Goal: Task Accomplishment & Management: Use online tool/utility

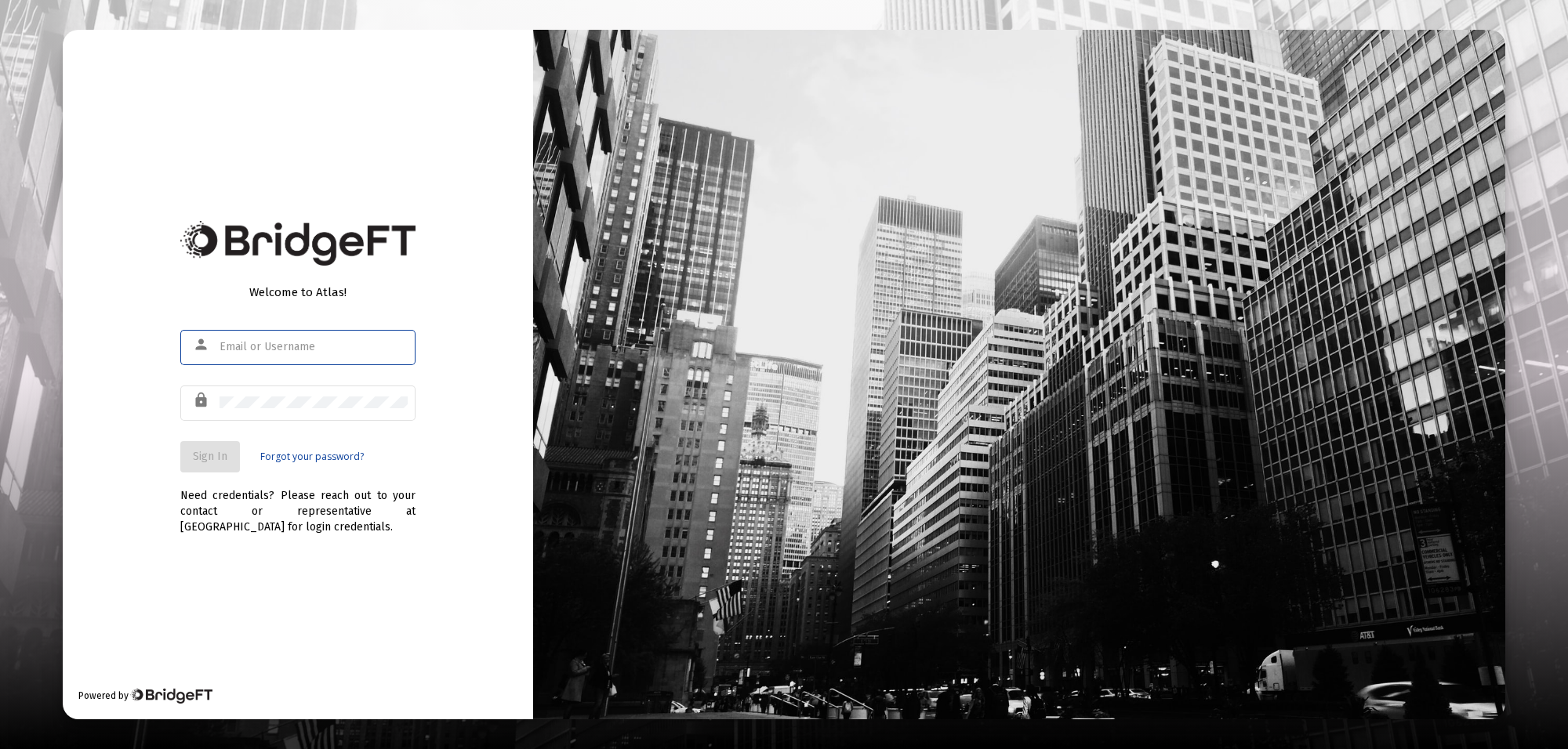
click at [307, 341] on input "text" at bounding box center [313, 347] width 188 height 13
type input "[PERSON_NAME][EMAIL_ADDRESS][PERSON_NAME][DOMAIN_NAME]"
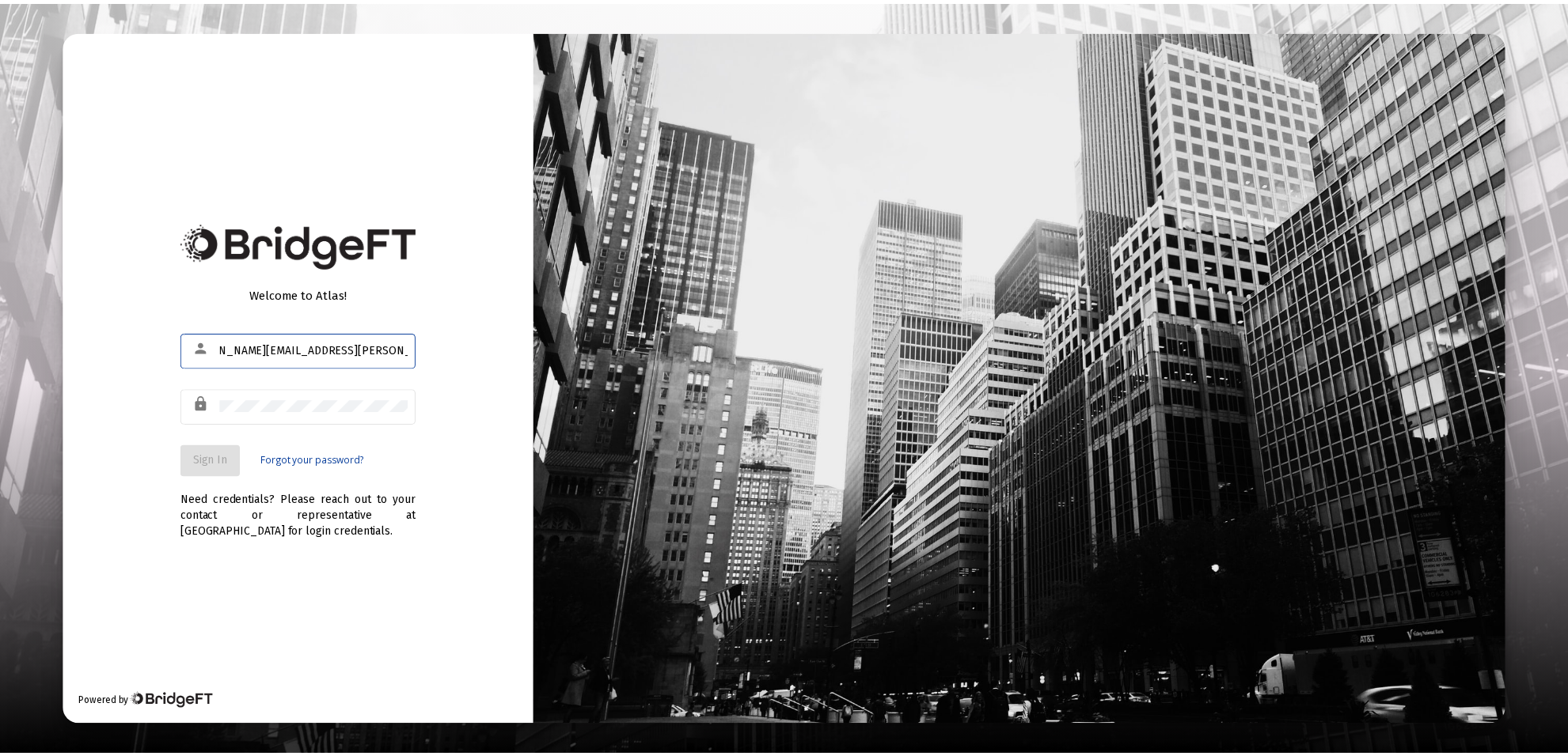
scroll to position [0, 0]
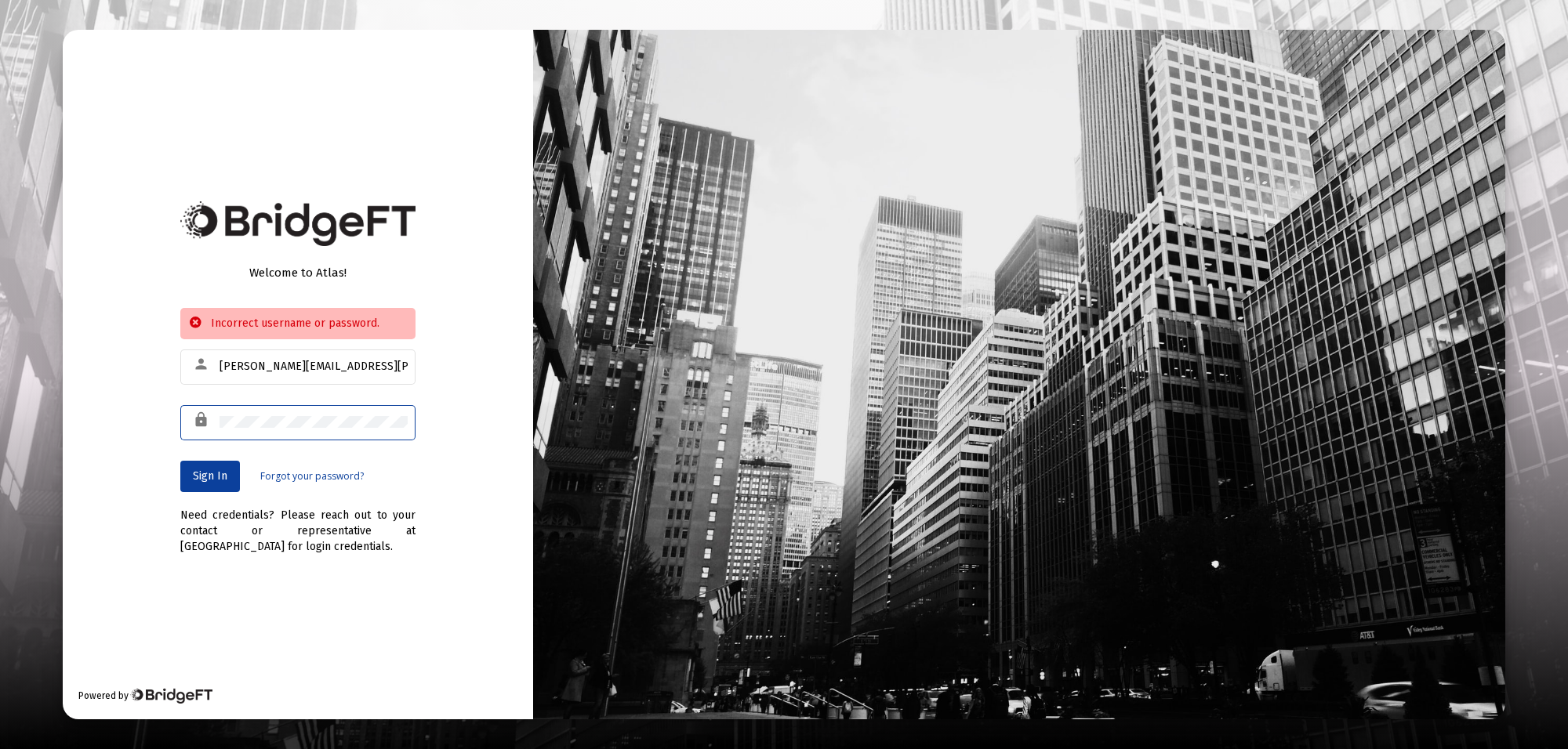
click at [0, 420] on div "Welcome to Atlas! Incorrect username or password. person [PERSON_NAME][EMAIL_AD…" at bounding box center [784, 374] width 1568 height 749
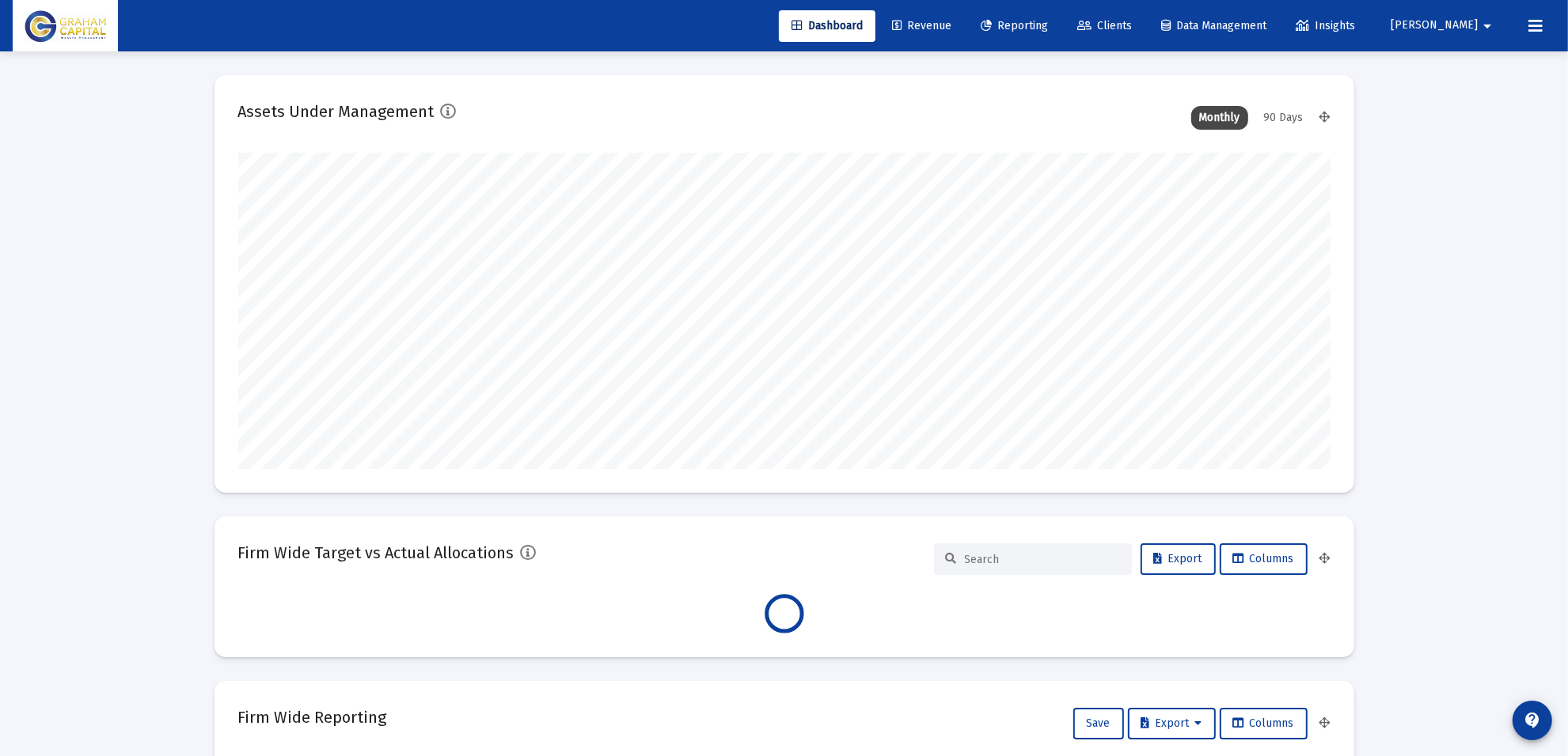
scroll to position [316, 588]
type input "[DATE]"
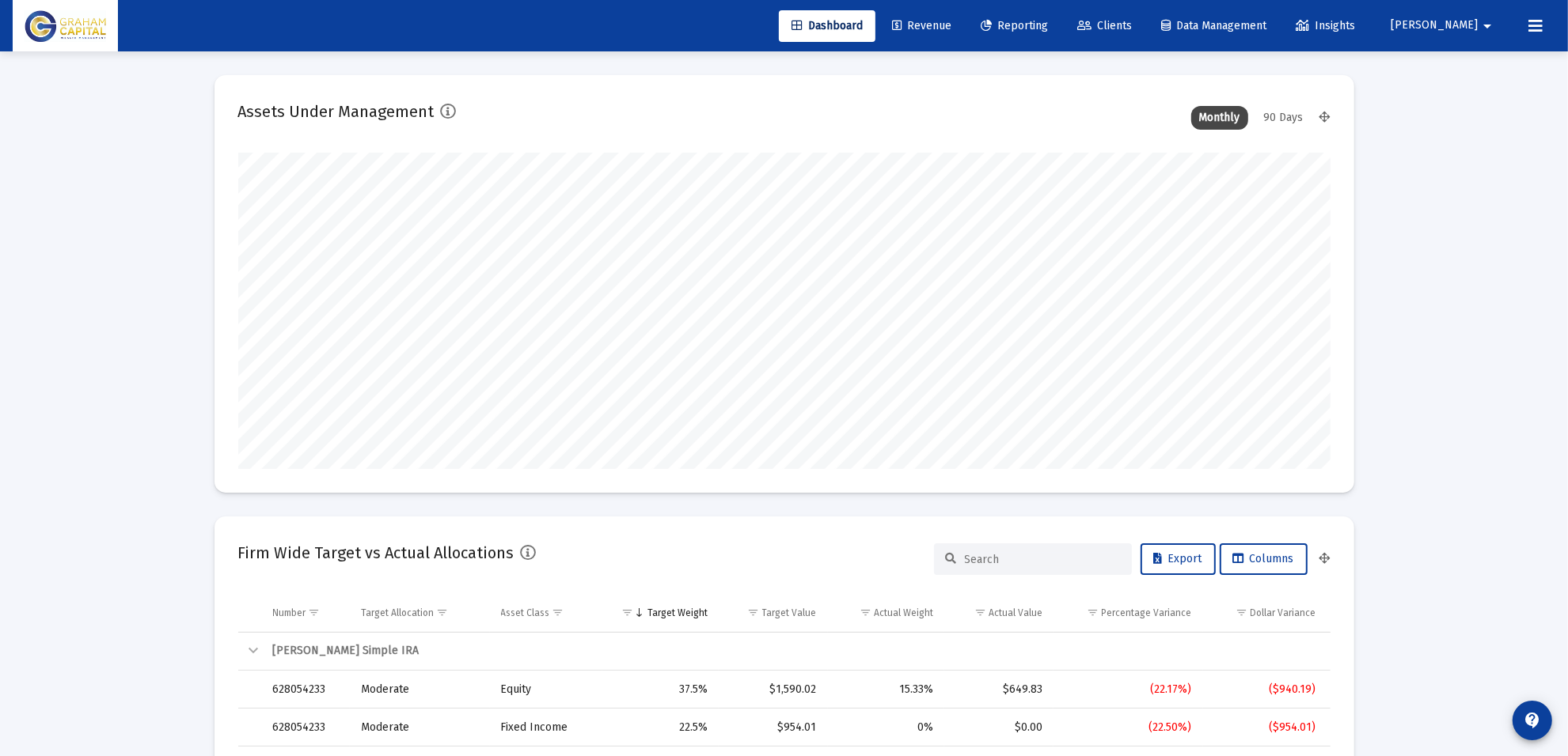
click at [1048, 22] on span "Reporting" at bounding box center [1014, 26] width 68 height 14
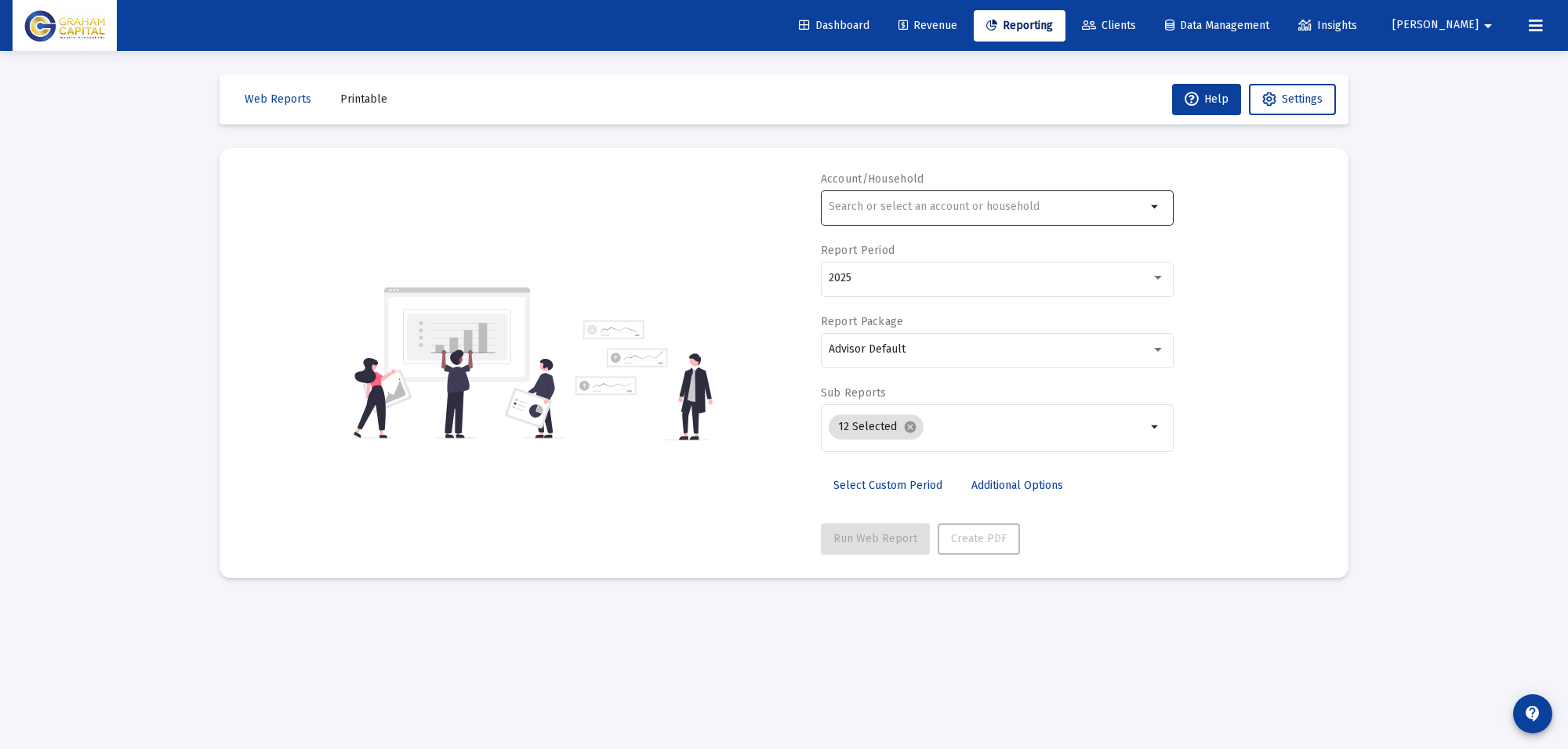
click at [920, 189] on div at bounding box center [988, 206] width 317 height 38
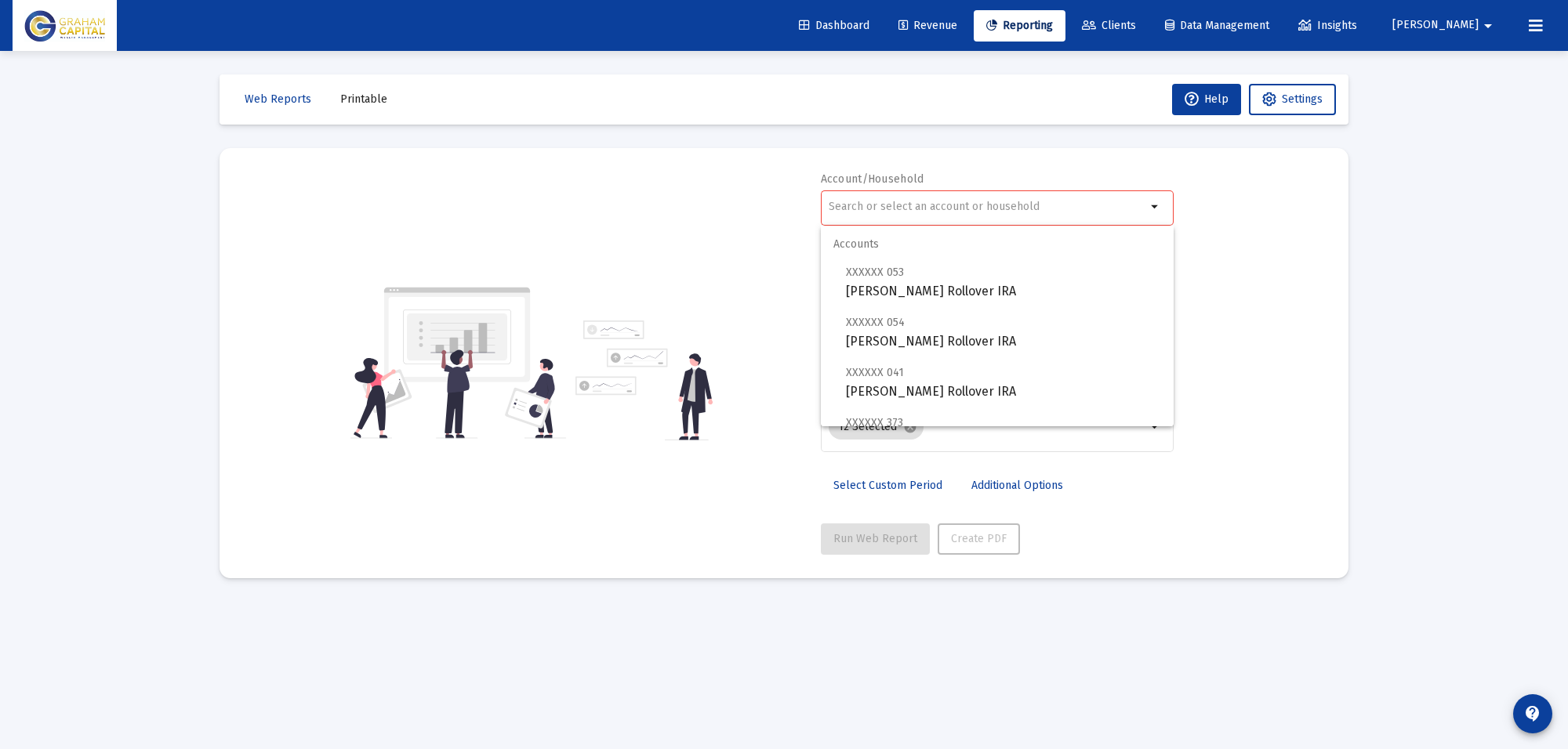
click at [916, 200] on div at bounding box center [988, 206] width 317 height 38
type input "a"
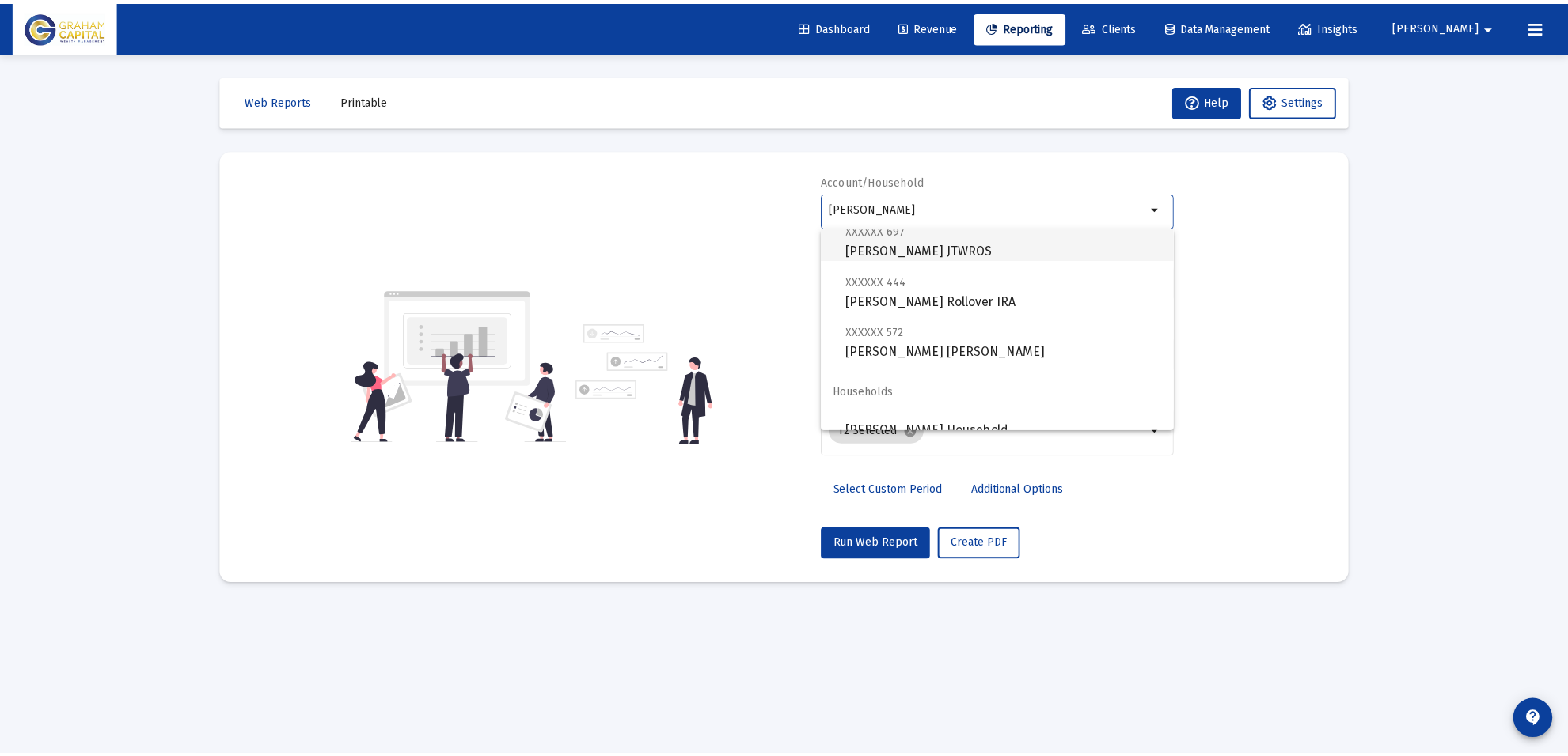
scroll to position [64, 0]
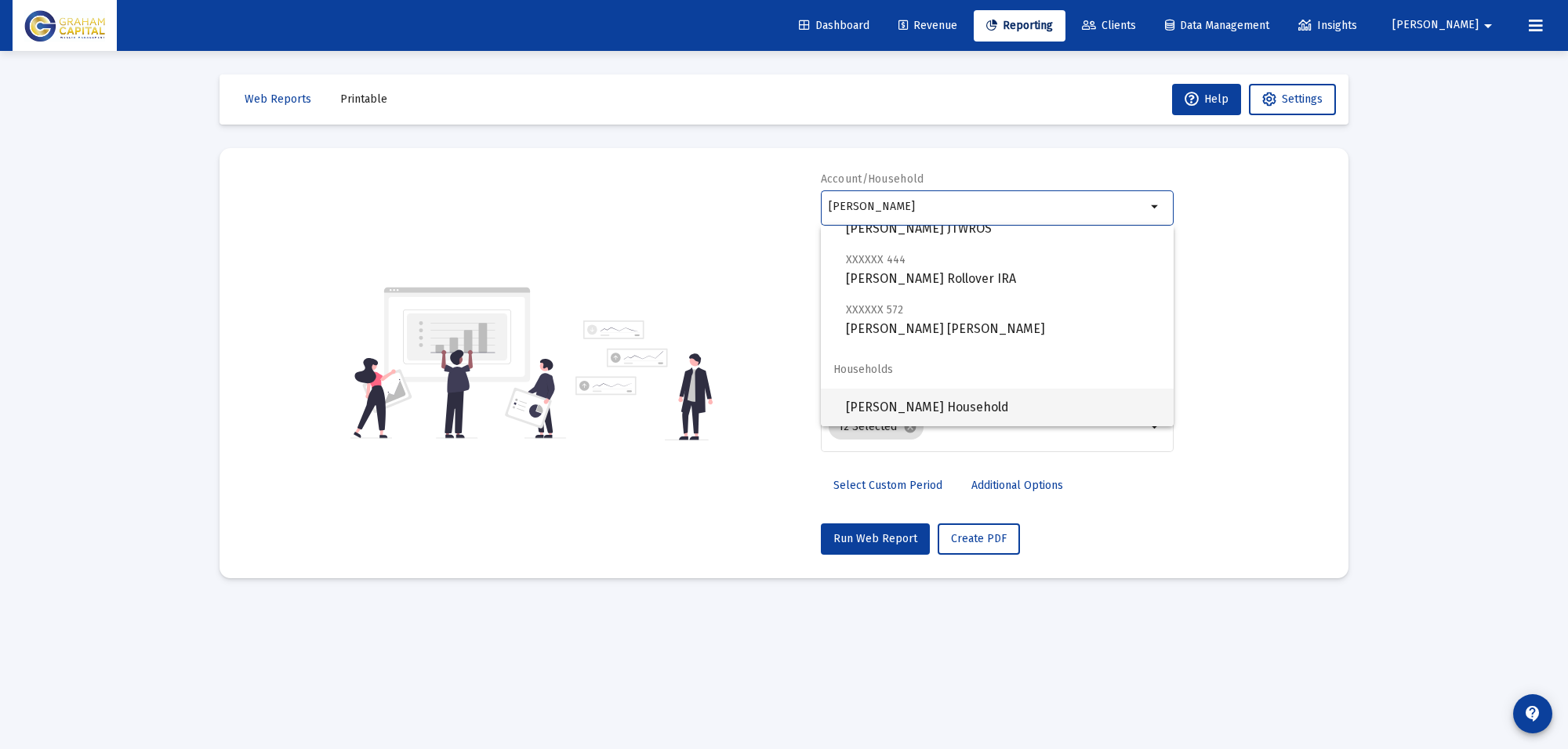
click at [934, 408] on span "[PERSON_NAME] Household" at bounding box center [1003, 408] width 315 height 37
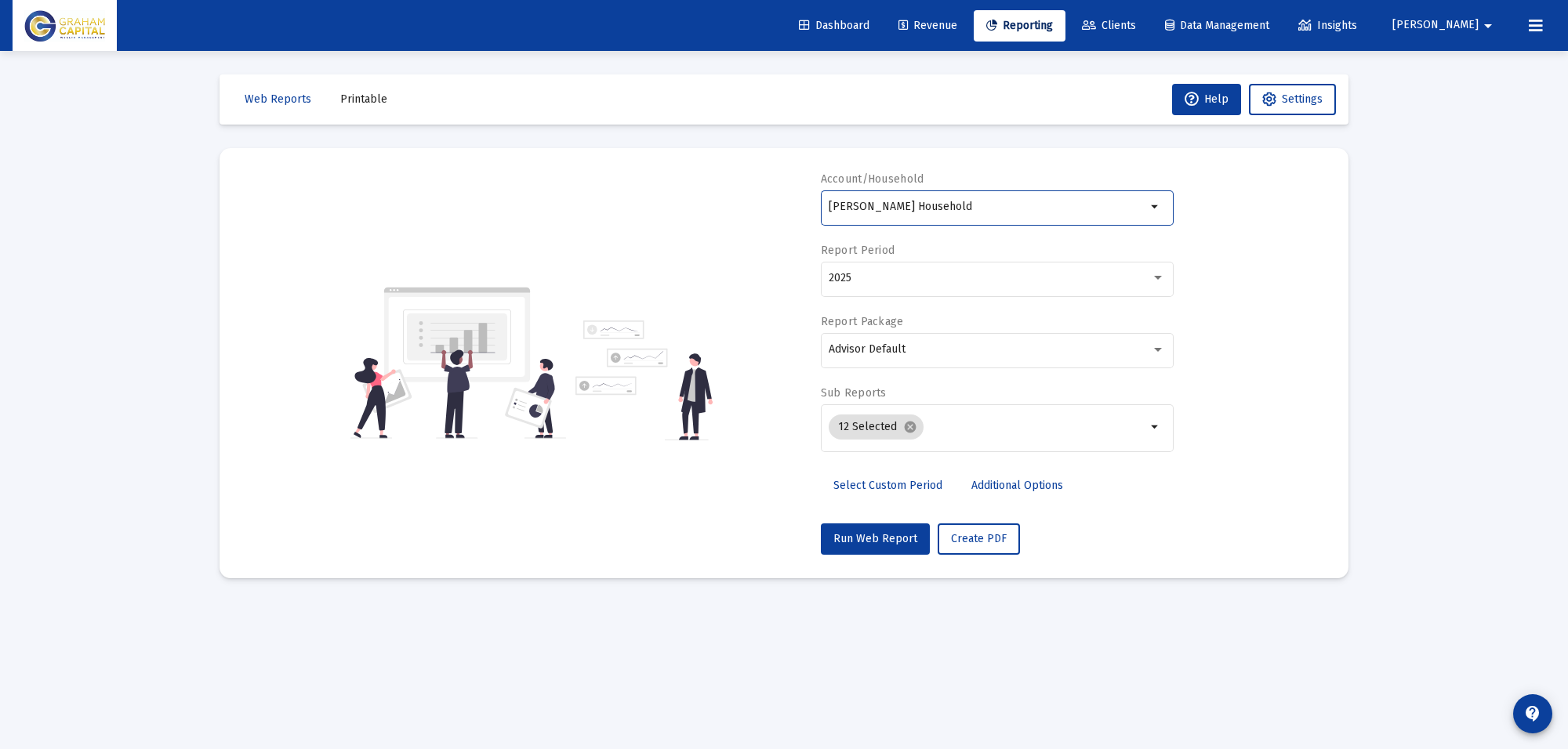
click at [1094, 205] on input "[PERSON_NAME] Household" at bounding box center [988, 207] width 317 height 13
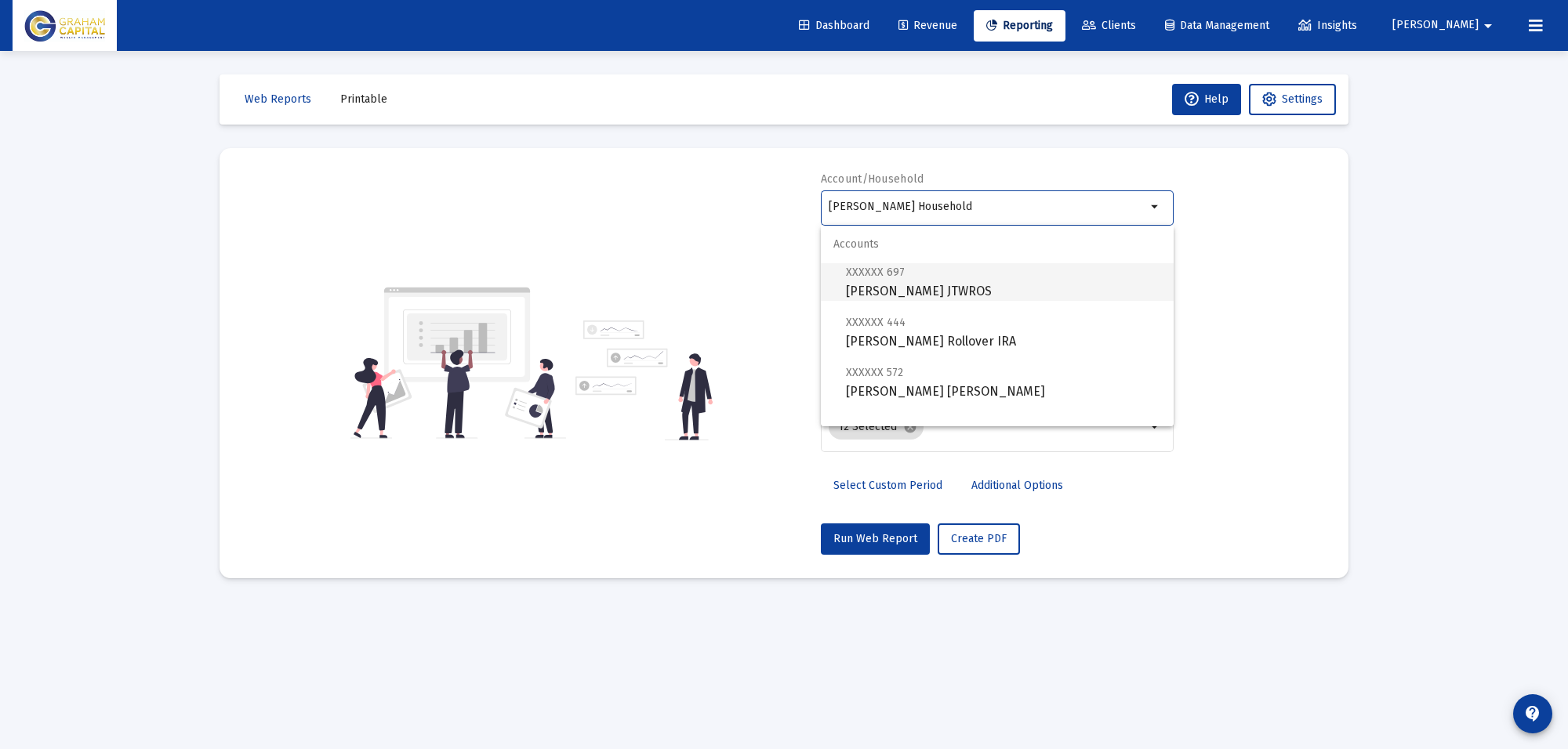
click at [990, 287] on span "XXXXXX 697 [PERSON_NAME] JTWROS" at bounding box center [1003, 281] width 315 height 38
type input "[PERSON_NAME] JTWROS"
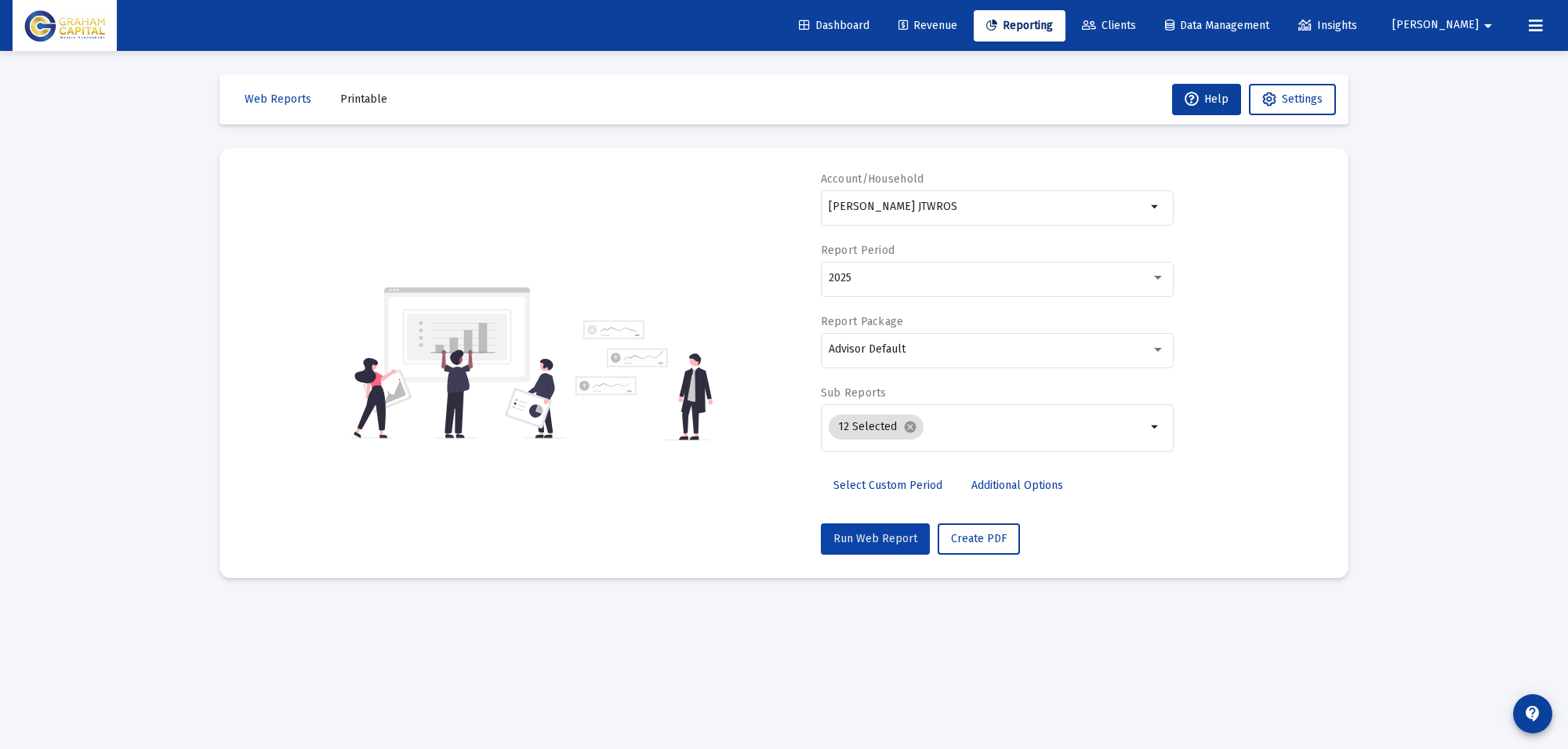
click at [883, 541] on span "Run Web Report" at bounding box center [874, 539] width 84 height 14
select select "View all"
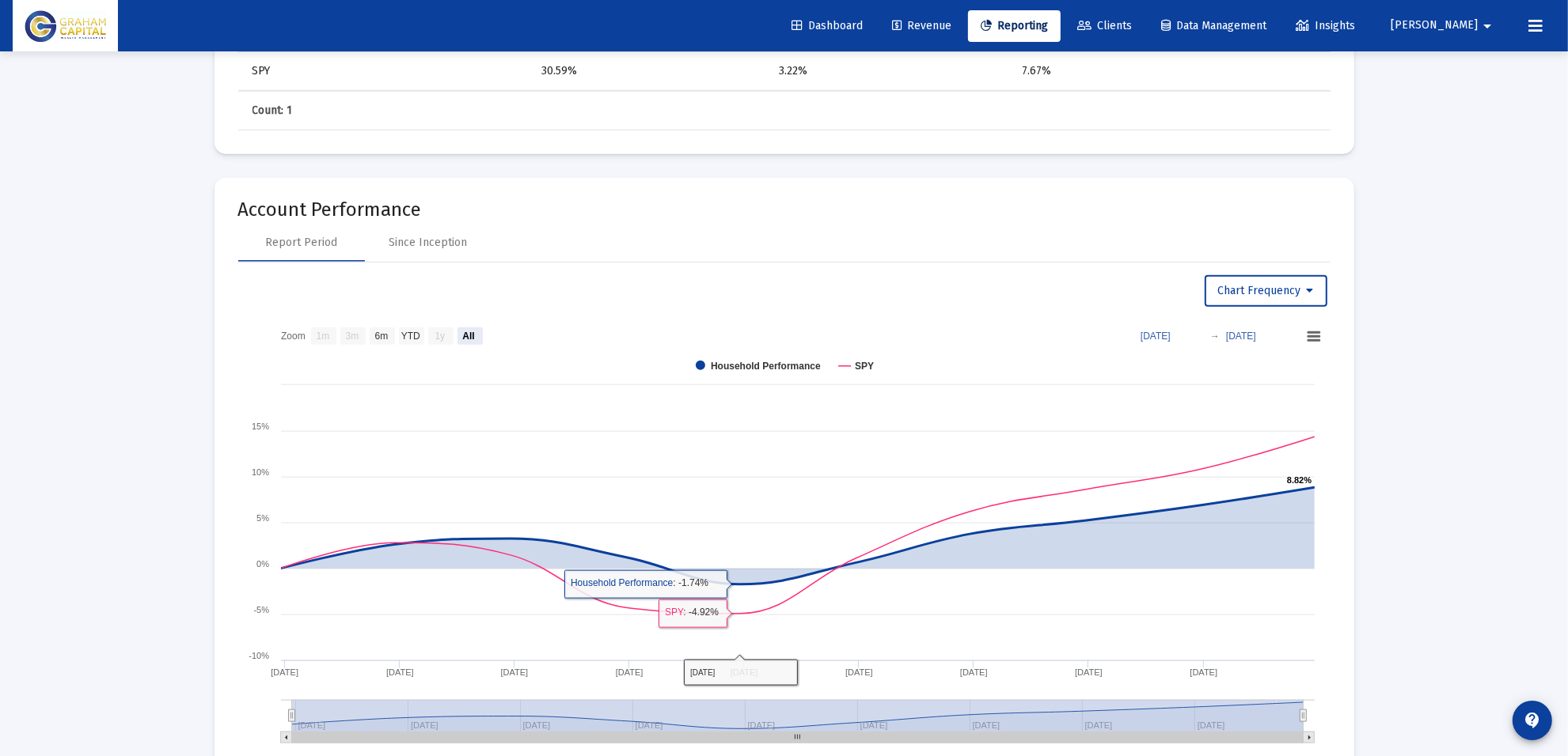
scroll to position [1681, 0]
click at [412, 242] on div "Since Inception" at bounding box center [428, 244] width 79 height 16
select select "View all"
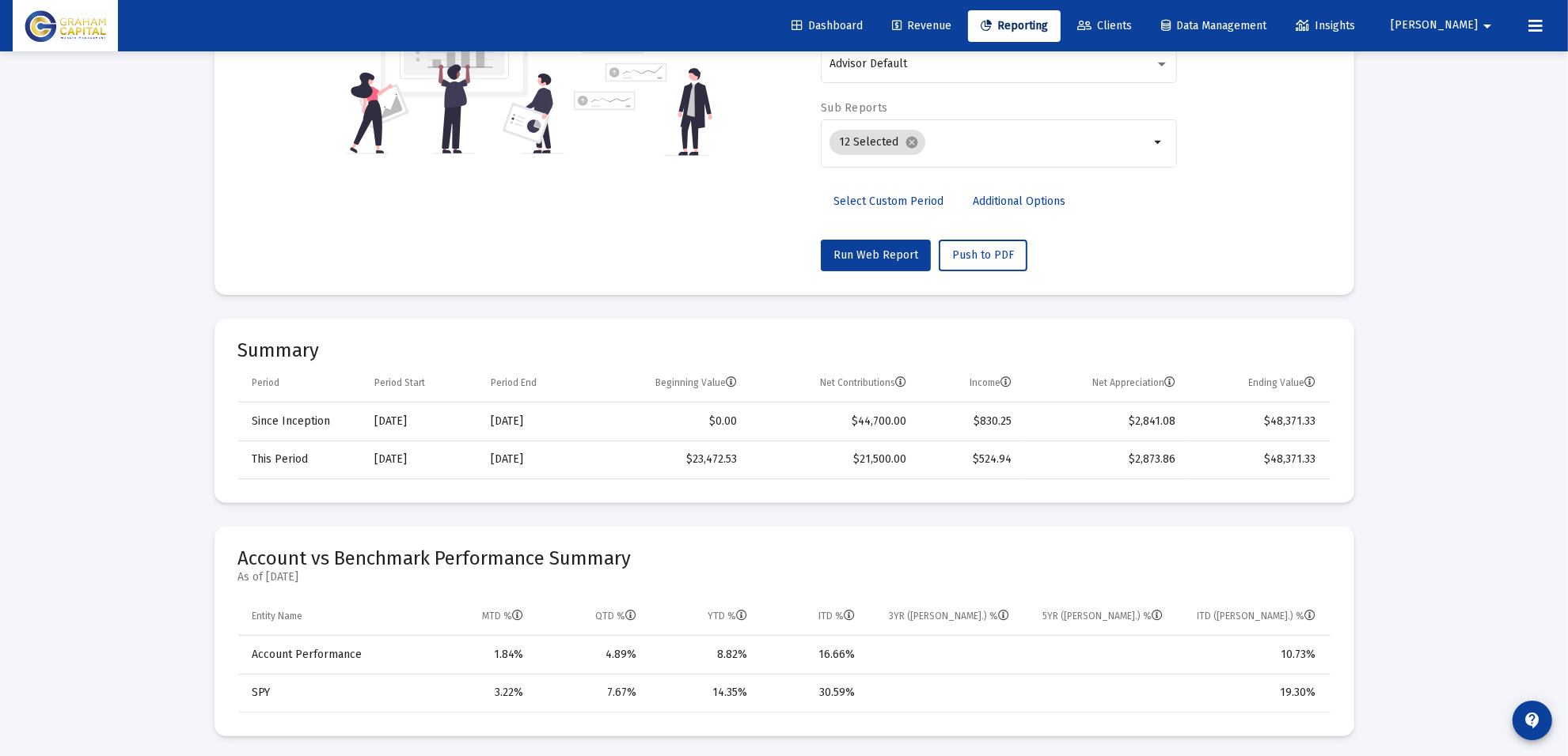
scroll to position [0, 0]
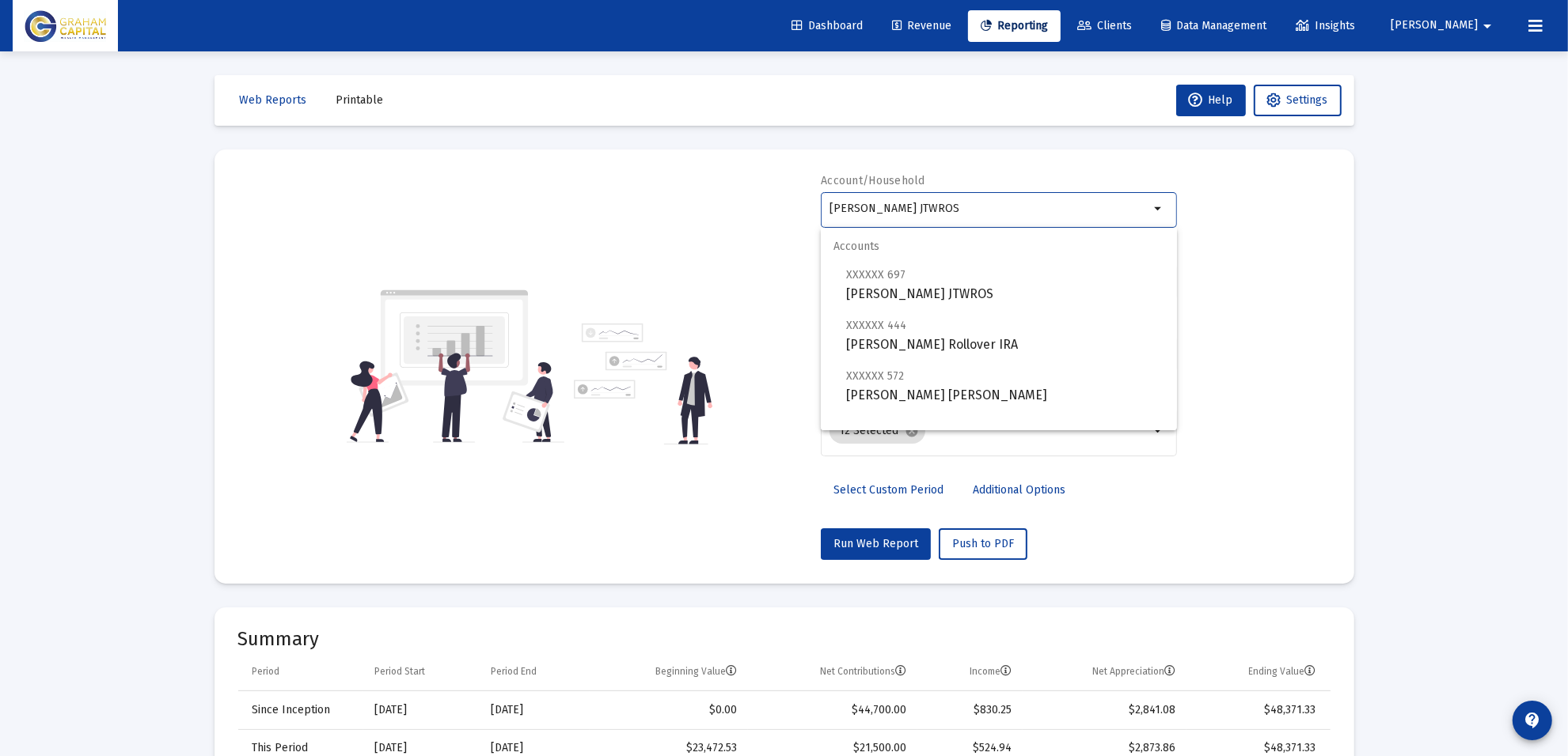
click at [930, 204] on input "[PERSON_NAME] JTWROS" at bounding box center [990, 209] width 320 height 13
click at [930, 203] on input "[PERSON_NAME] JTWROS" at bounding box center [990, 209] width 320 height 13
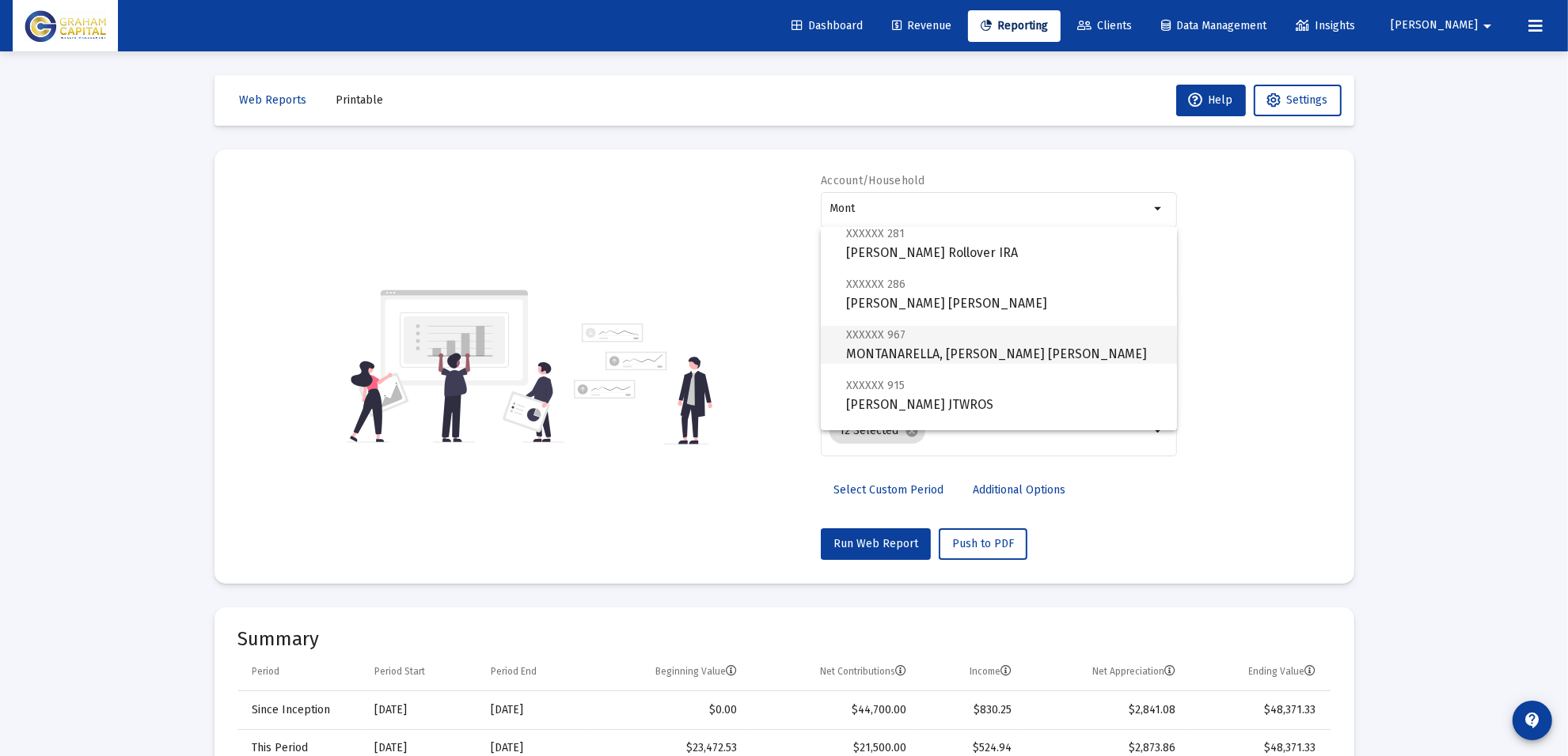
click at [994, 357] on span "XXXXXX 967 MONTANARELLA, [PERSON_NAME] [PERSON_NAME]" at bounding box center [1005, 344] width 318 height 39
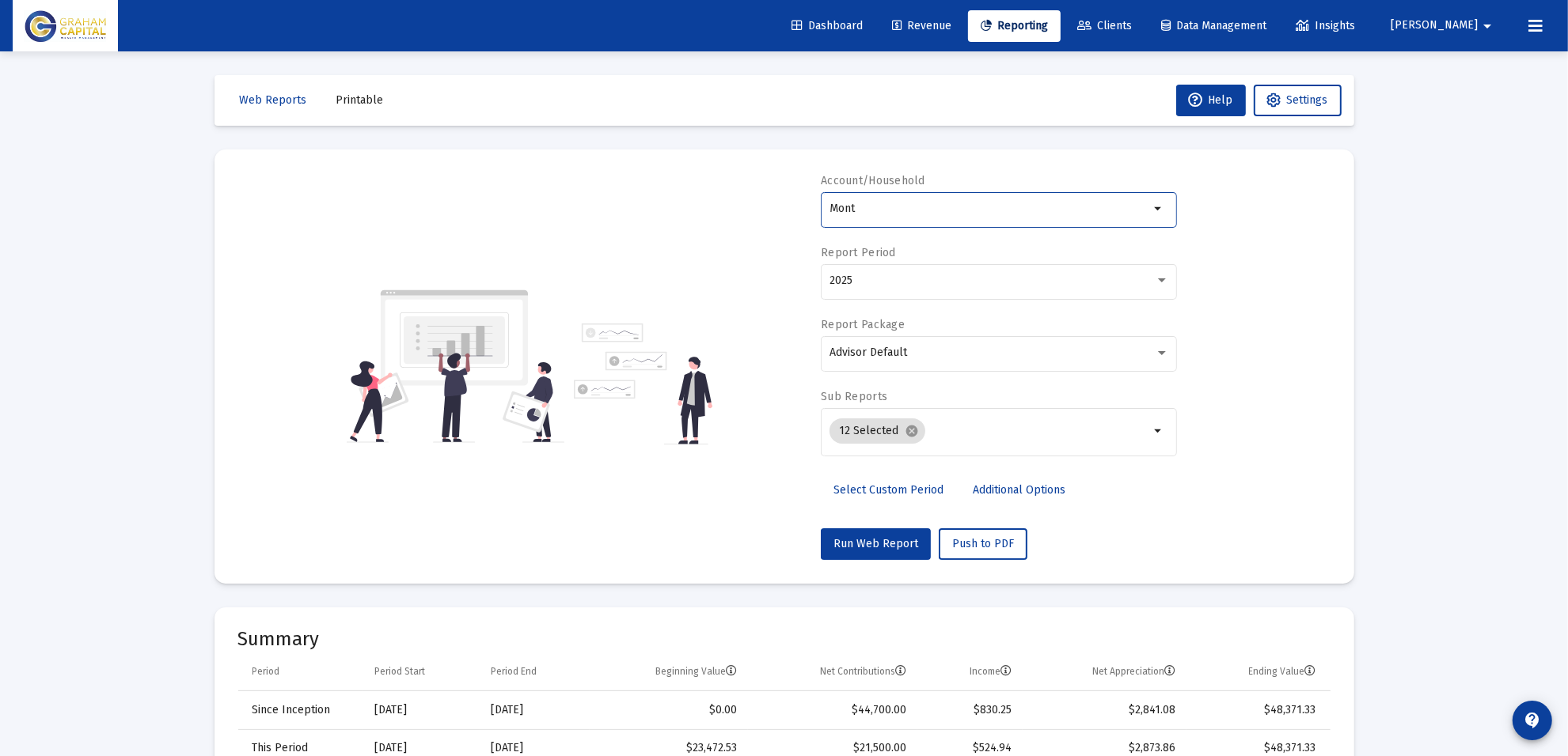
type input "MONTANARELLA, [PERSON_NAME] [PERSON_NAME]"
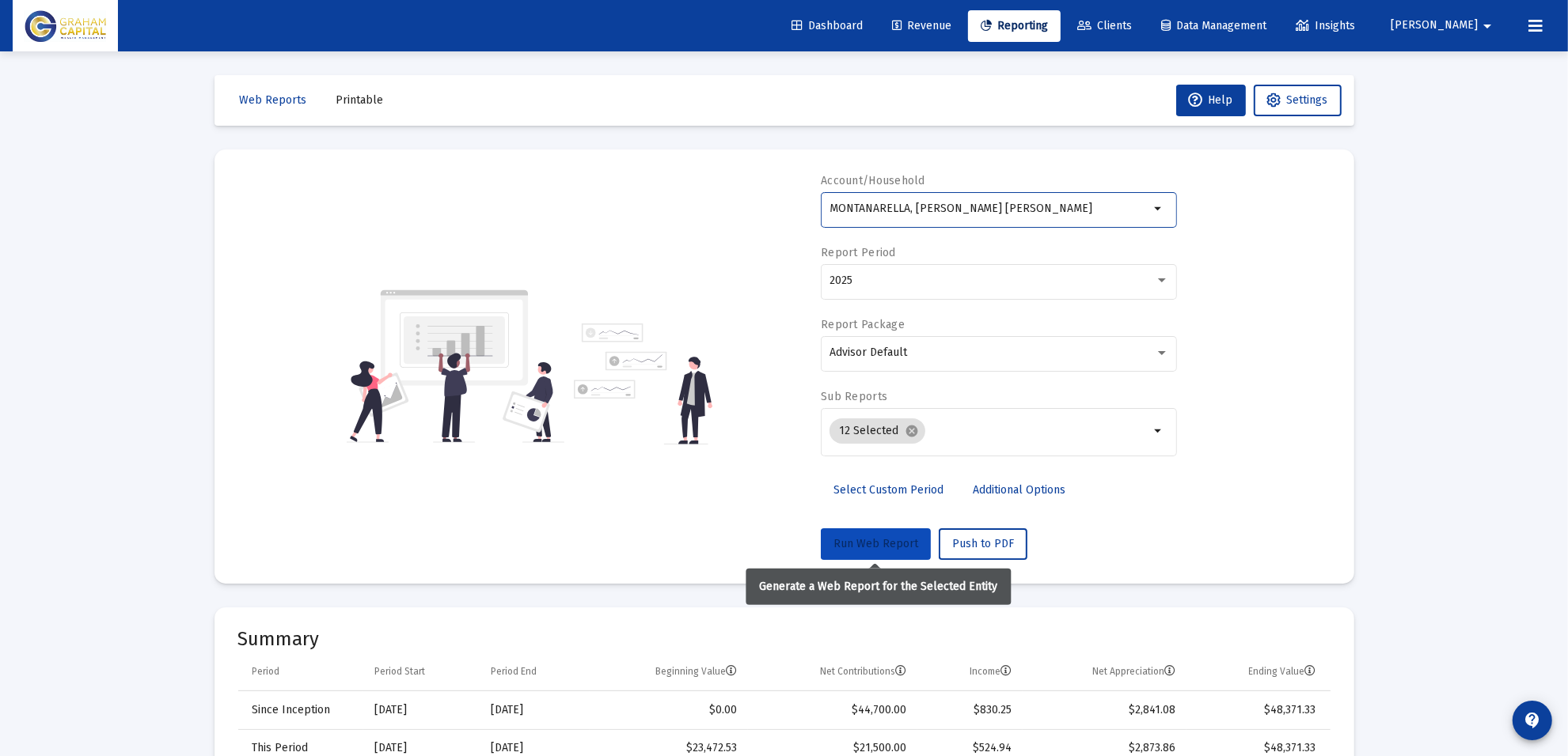
click at [879, 540] on span "Run Web Report" at bounding box center [876, 544] width 85 height 14
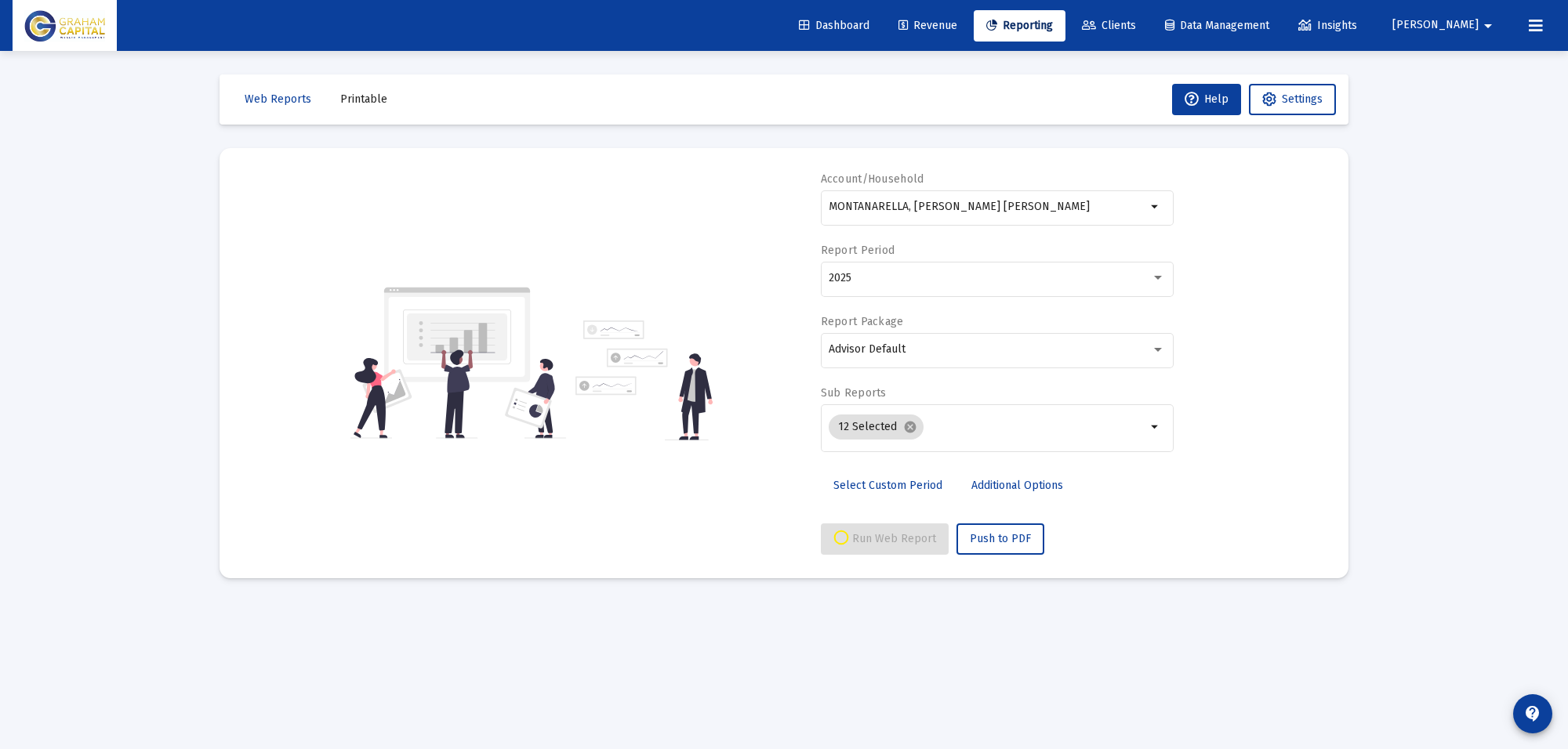
select select "View all"
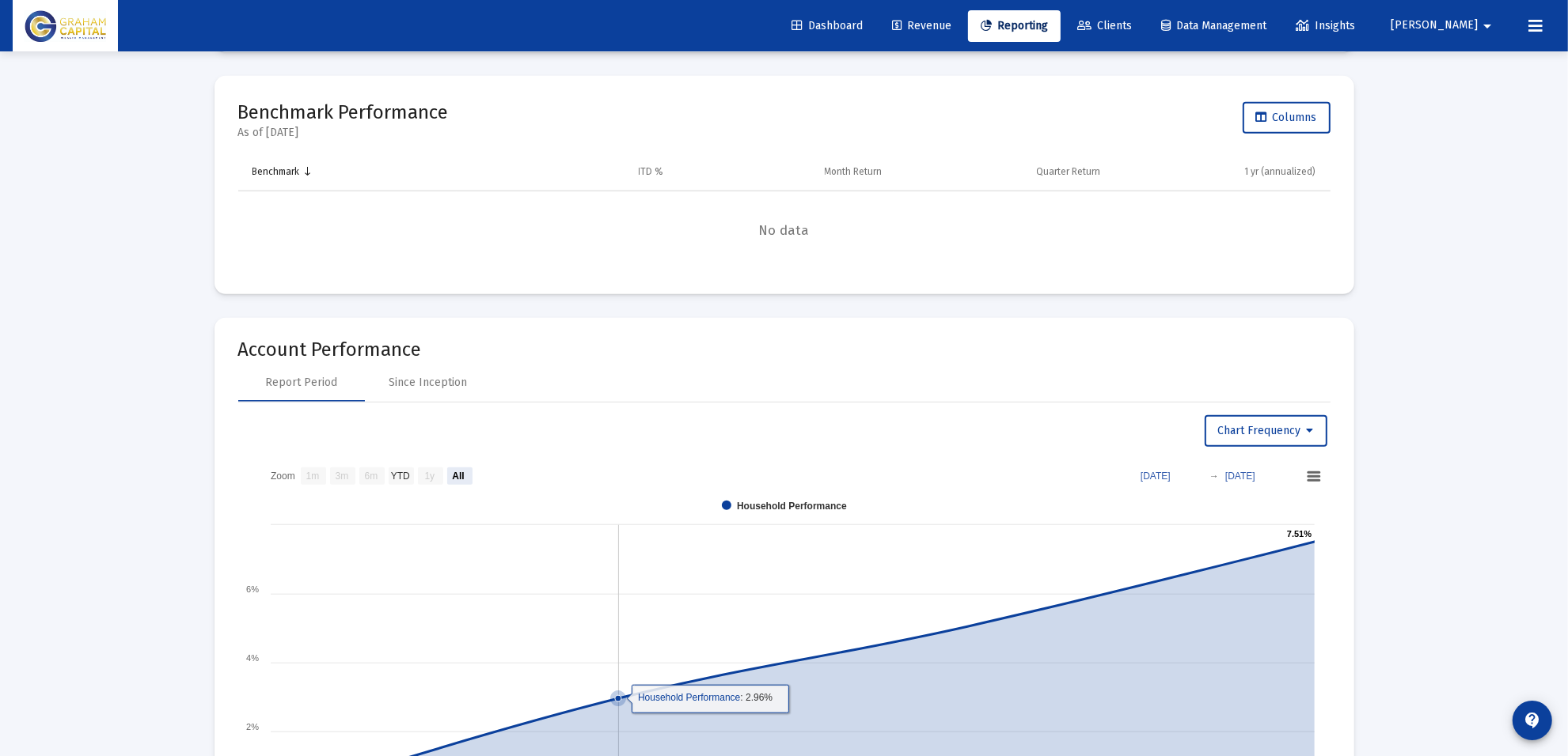
scroll to position [1583, 0]
